Goal: Transaction & Acquisition: Purchase product/service

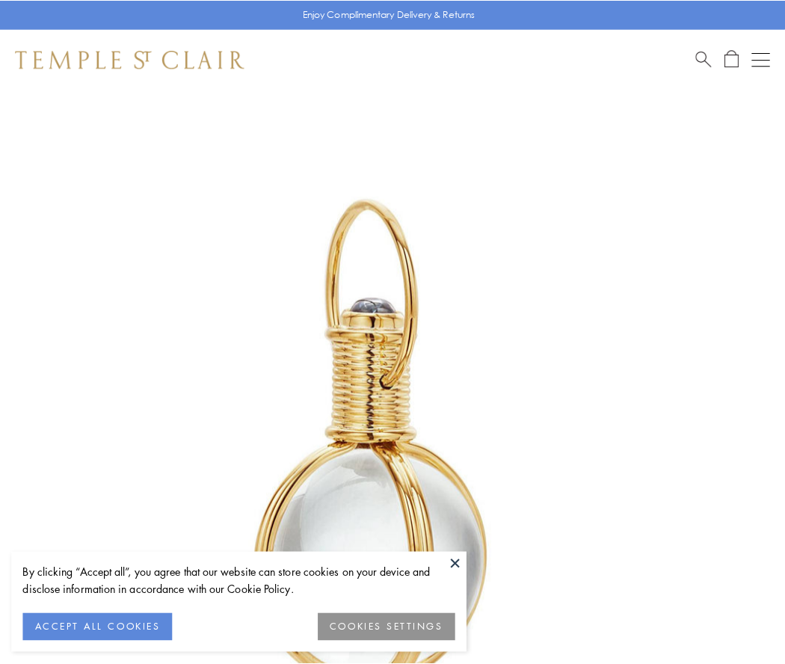
scroll to position [390, 0]
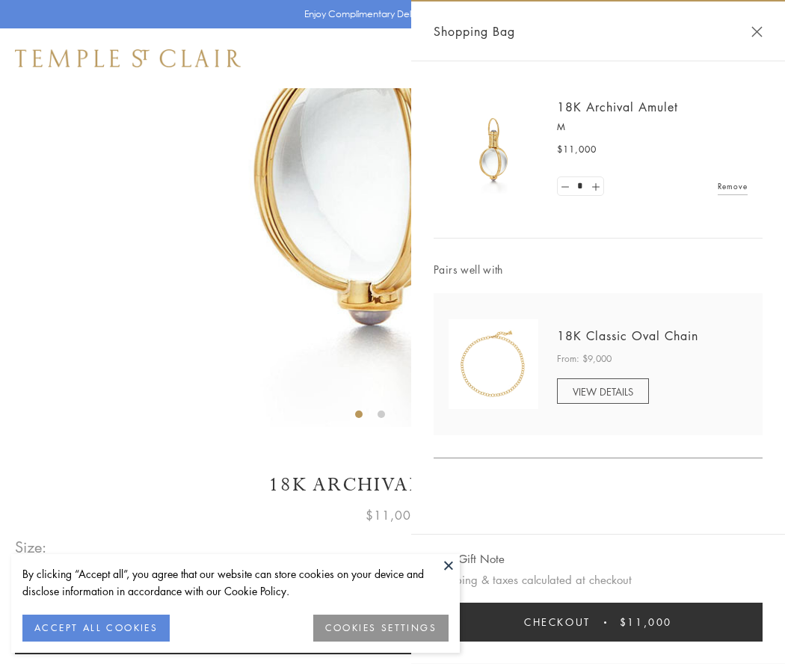
click at [598, 622] on button "Checkout $11,000" at bounding box center [597, 621] width 329 height 39
